Goal: Task Accomplishment & Management: Complete application form

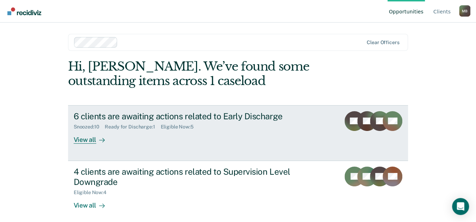
click at [76, 142] on div "View all" at bounding box center [94, 137] width 40 height 14
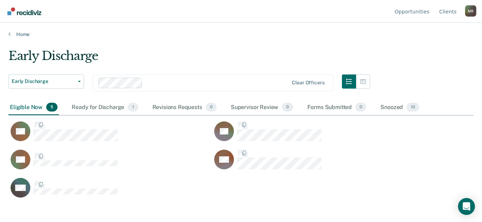
scroll to position [114, 459]
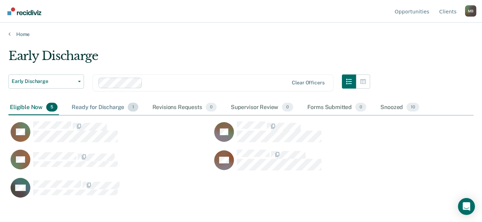
click at [104, 107] on div "Ready for Discharge 1" at bounding box center [104, 108] width 69 height 16
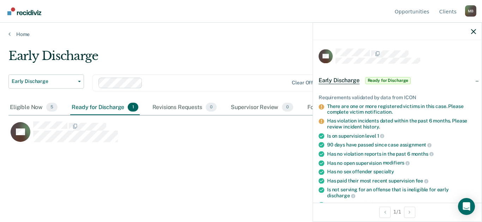
click at [376, 79] on span "Ready for Discharge" at bounding box center [388, 80] width 46 height 7
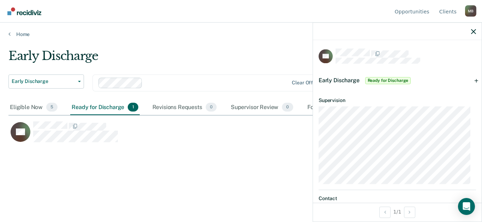
click at [376, 79] on span "Ready for Discharge" at bounding box center [388, 80] width 46 height 7
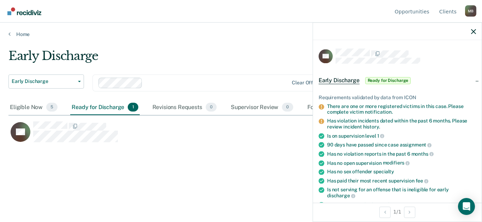
click at [375, 80] on span "Ready for Discharge" at bounding box center [388, 80] width 46 height 7
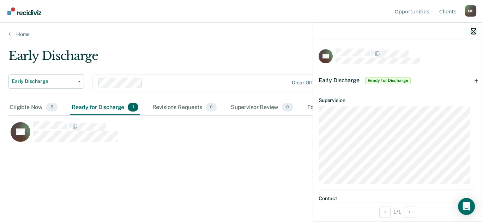
click at [472, 30] on icon "button" at bounding box center [473, 31] width 5 height 5
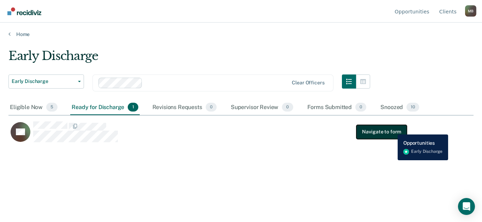
click at [392, 129] on button "Navigate to form" at bounding box center [381, 132] width 50 height 14
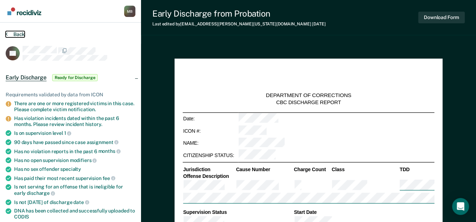
click at [6, 34] on icon at bounding box center [7, 34] width 2 height 6
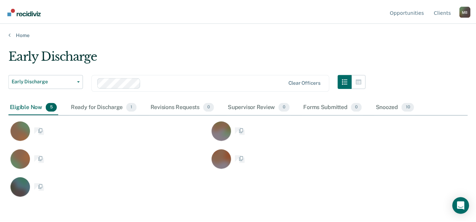
scroll to position [114, 459]
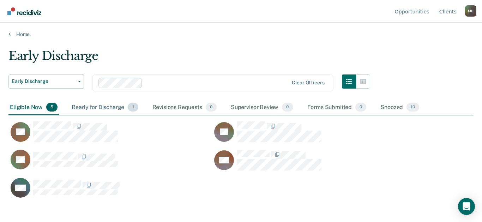
click at [118, 109] on div "Ready for Discharge 1" at bounding box center [104, 108] width 69 height 16
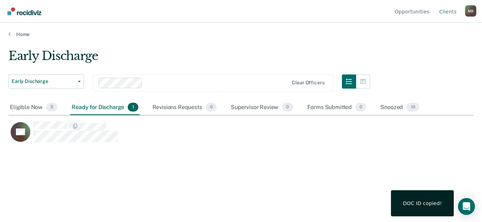
click at [412, 205] on div "DOC ID copied!" at bounding box center [422, 203] width 39 height 6
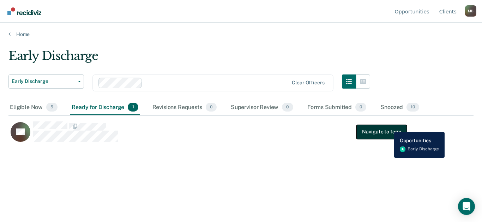
click at [389, 127] on button "Navigate to form" at bounding box center [381, 132] width 50 height 14
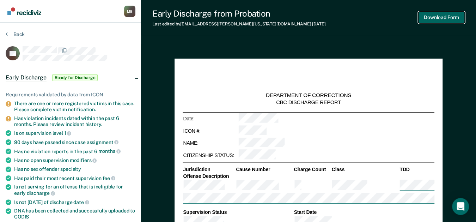
click at [431, 19] on button "Download Form" at bounding box center [441, 18] width 47 height 12
type textarea "x"
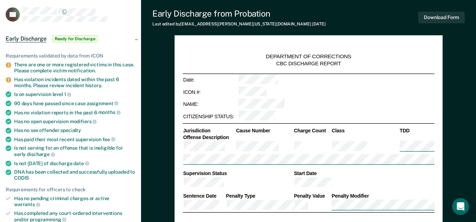
scroll to position [117, 0]
